Goal: Task Accomplishment & Management: Manage account settings

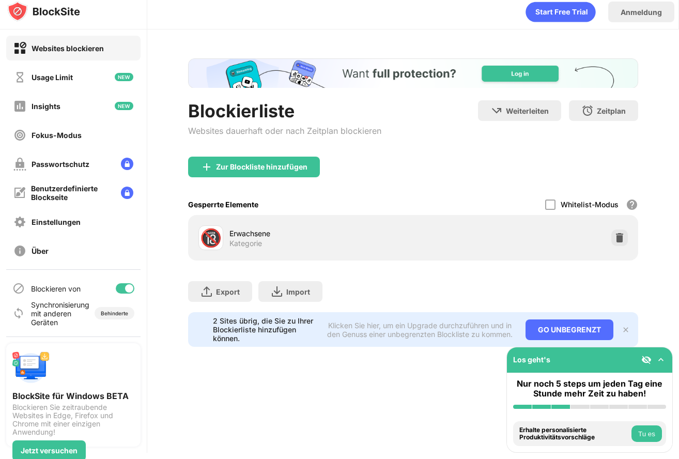
scroll to position [8, 0]
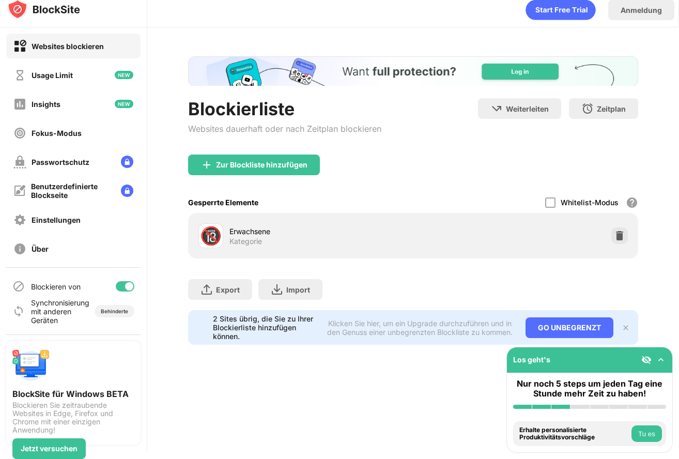
click at [225, 240] on div "🔞 Erwachsene Kategorie" at bounding box center [305, 235] width 215 height 25
click at [614, 233] on img at bounding box center [619, 235] width 10 height 10
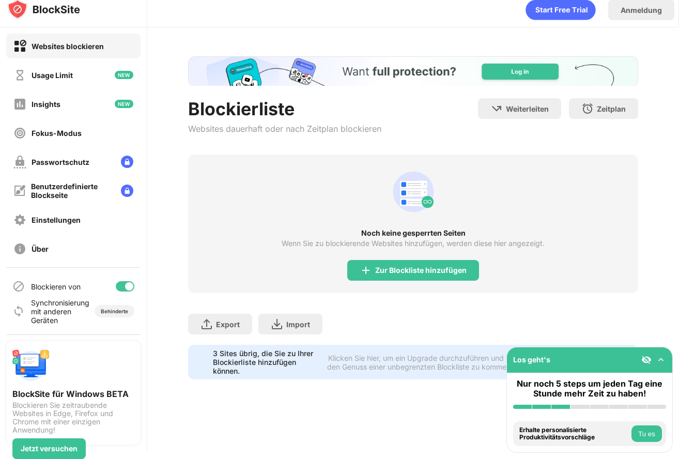
click at [478, 137] on div "Weiterleiten Hier klicken, um eine Weiterleitungs-URL festzulegen Zeitplan Wähl…" at bounding box center [558, 120] width 160 height 44
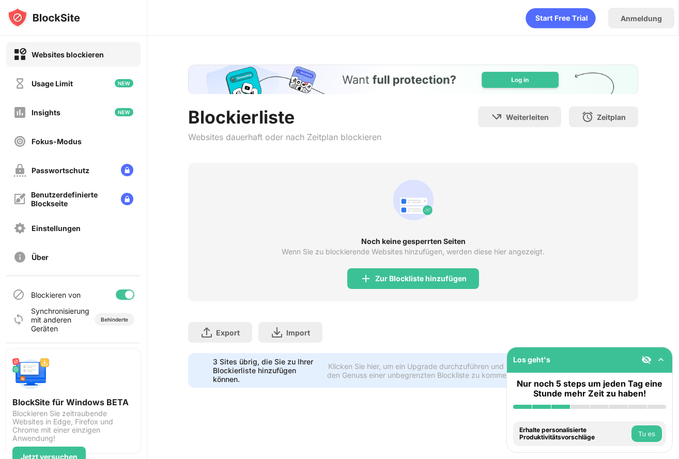
click at [396, 9] on div "Anmeldung" at bounding box center [412, 15] width 531 height 31
